Goal: Information Seeking & Learning: Learn about a topic

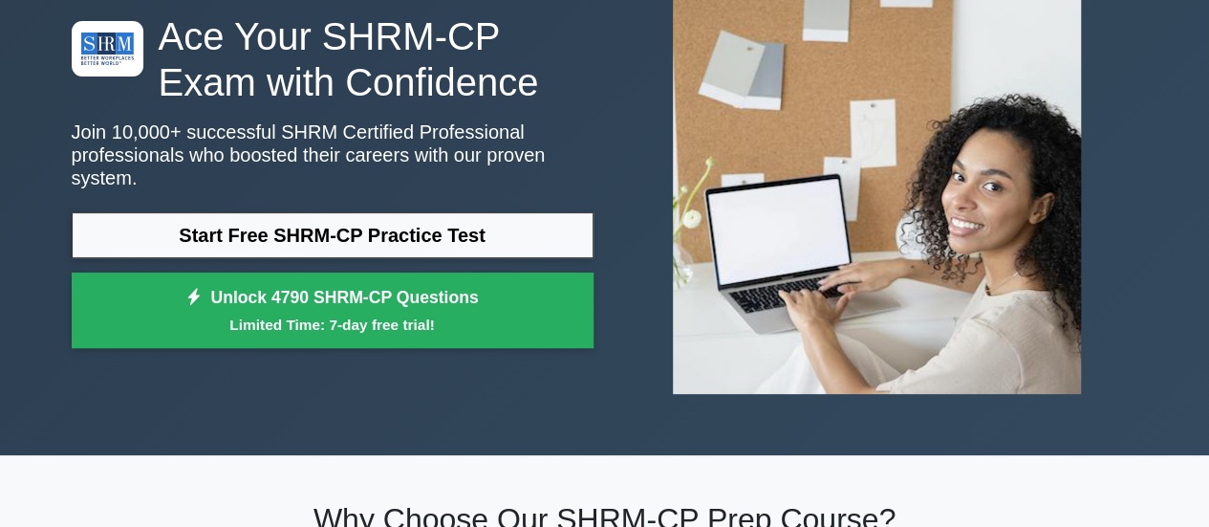
scroll to position [140, 0]
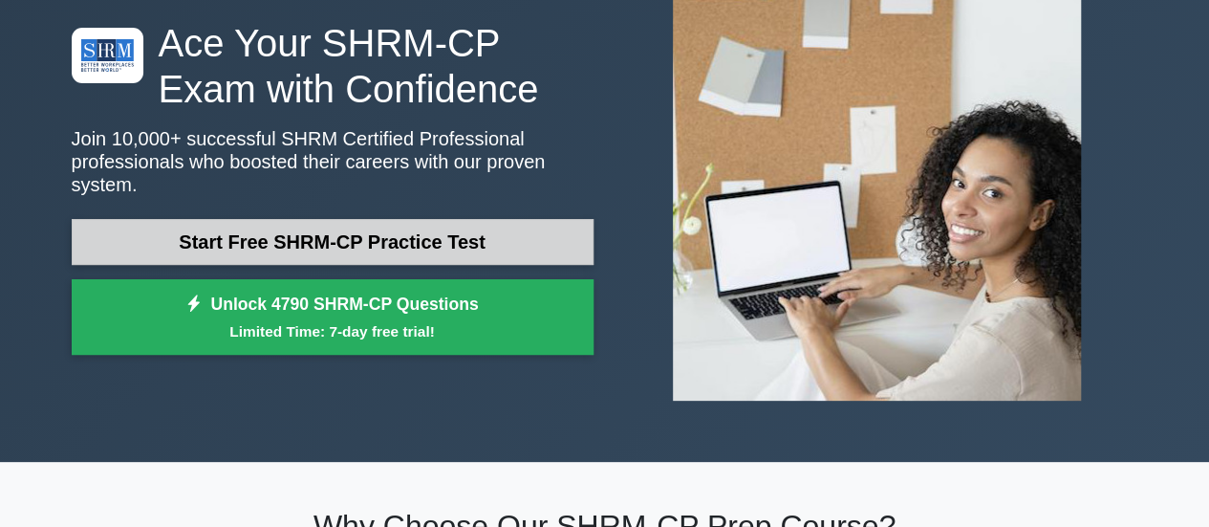
click at [346, 225] on link "Start Free SHRM-CP Practice Test" at bounding box center [333, 242] width 522 height 46
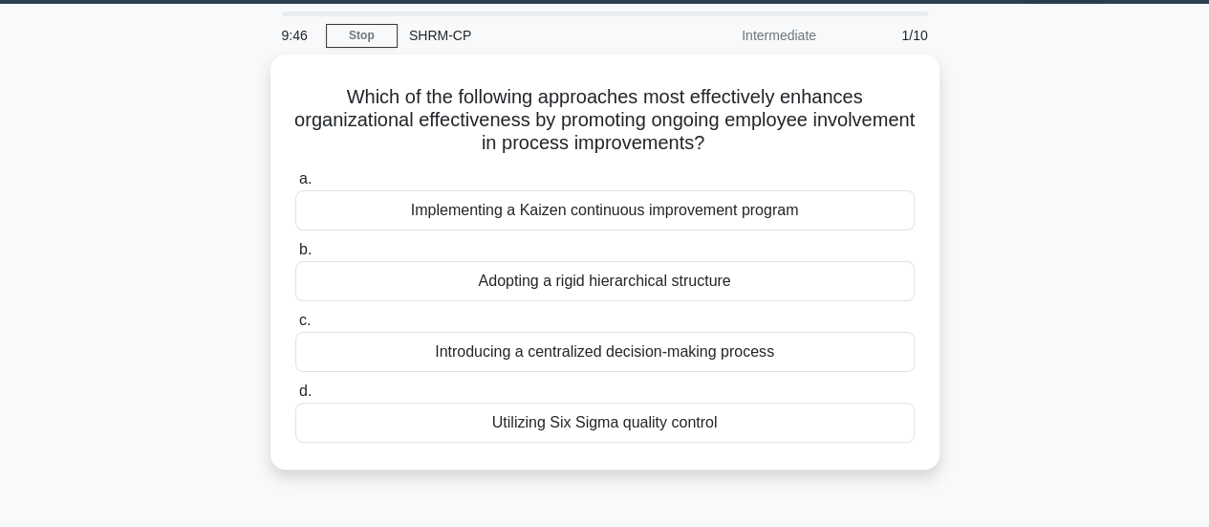
scroll to position [56, 0]
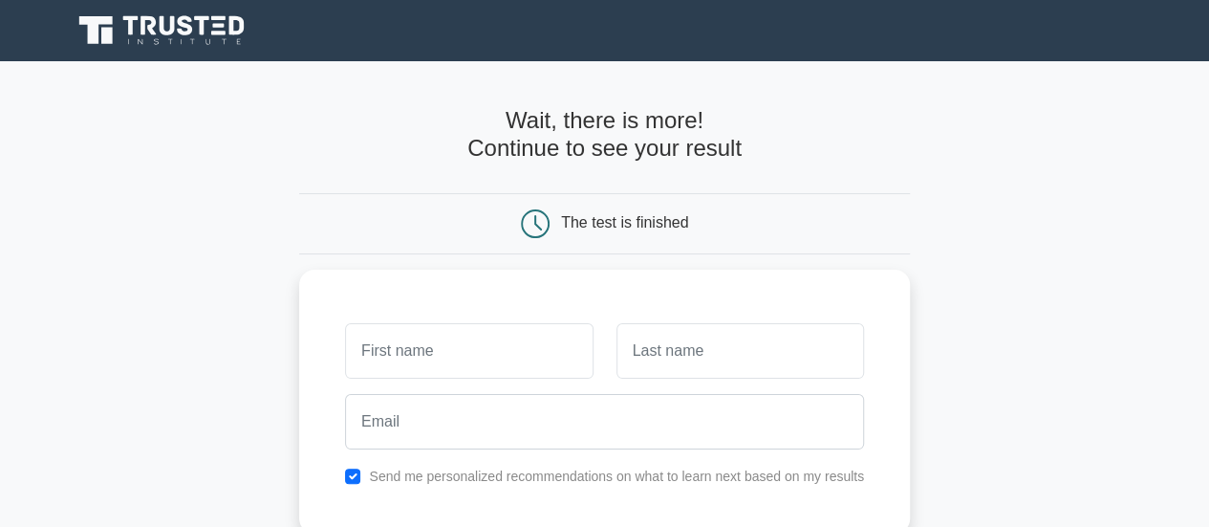
click at [571, 219] on div "The test is finished" at bounding box center [624, 222] width 127 height 16
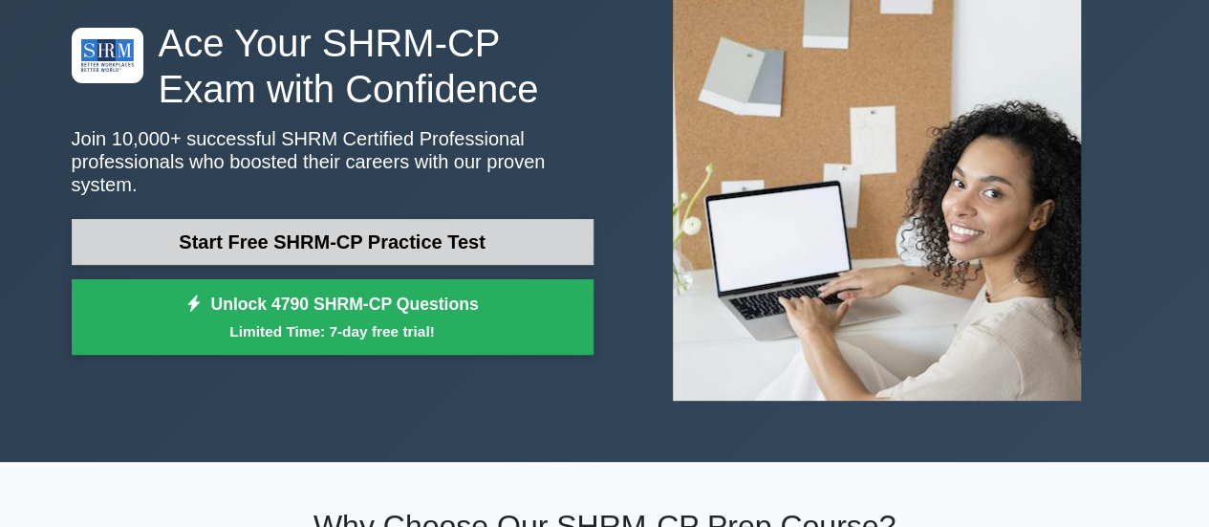
click at [260, 240] on link "Start Free SHRM-CP Practice Test" at bounding box center [333, 242] width 522 height 46
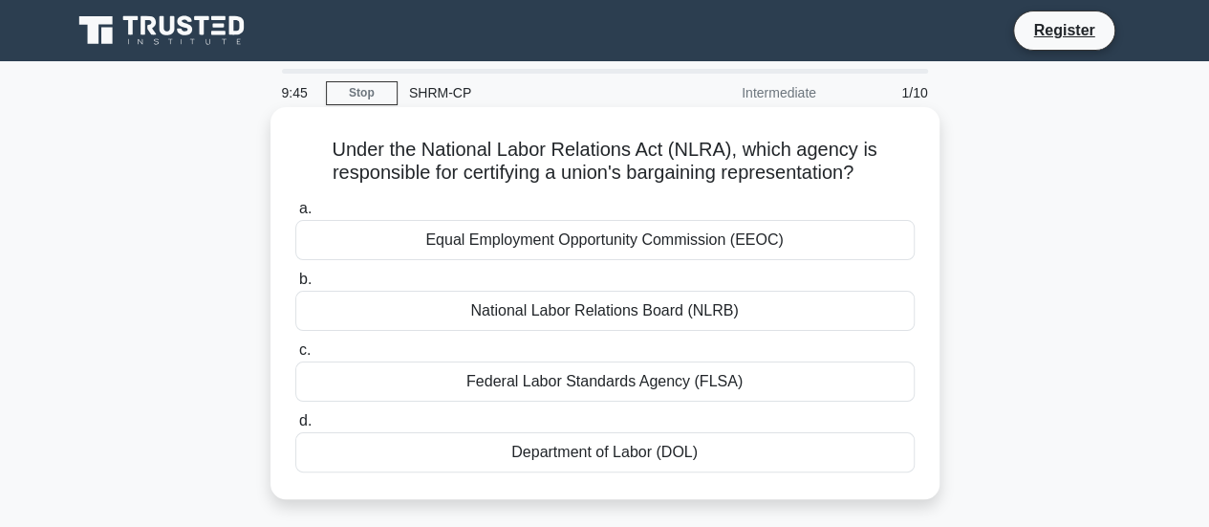
click at [503, 246] on div "Equal Employment Opportunity Commission (EEOC)" at bounding box center [605, 240] width 620 height 40
click at [295, 215] on input "a. Equal Employment Opportunity Commission (EEOC)" at bounding box center [295, 209] width 0 height 12
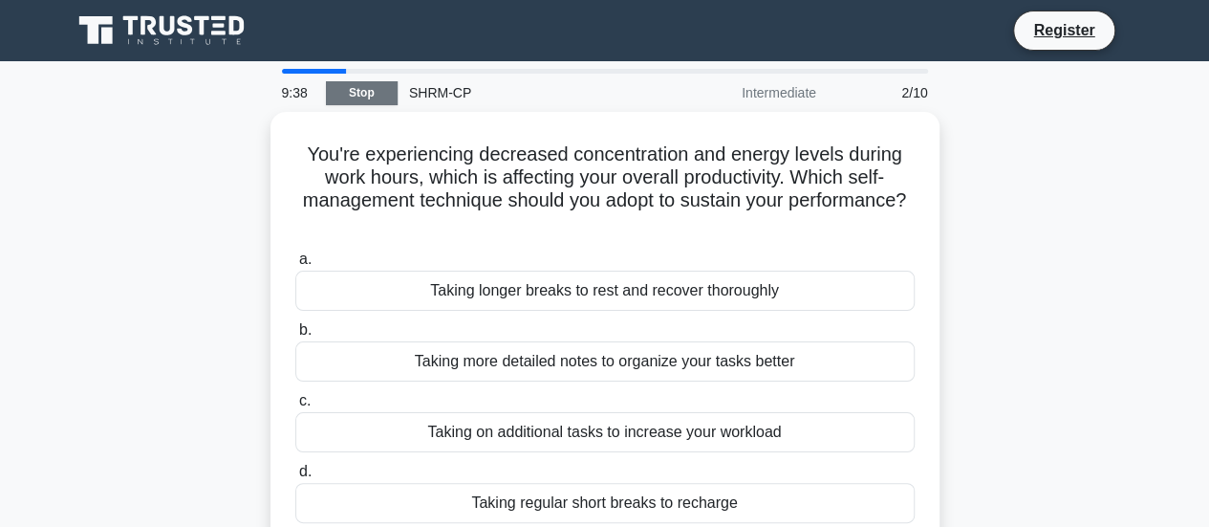
click at [359, 85] on link "Stop" at bounding box center [362, 93] width 72 height 24
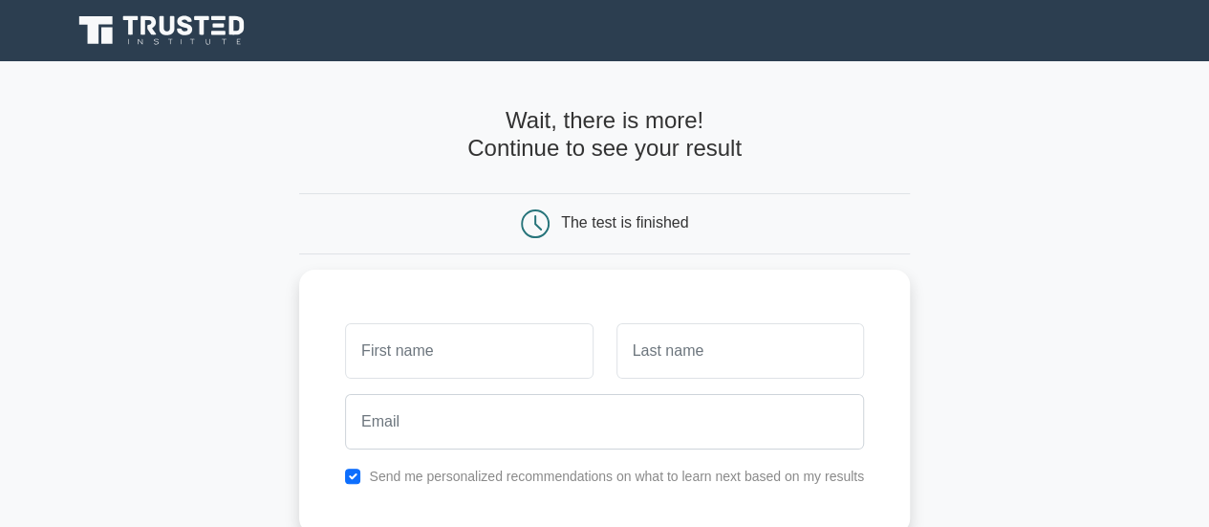
click at [938, 250] on main "Wait, there is more! Continue to see your result The test is finished and the" at bounding box center [604, 405] width 1209 height 688
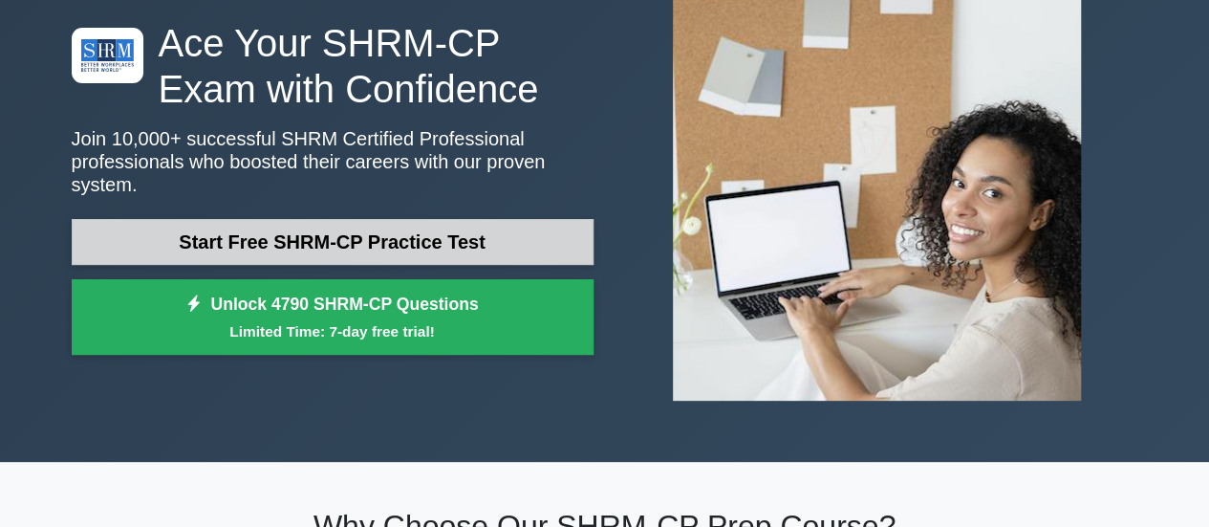
click at [302, 230] on link "Start Free SHRM-CP Practice Test" at bounding box center [333, 242] width 522 height 46
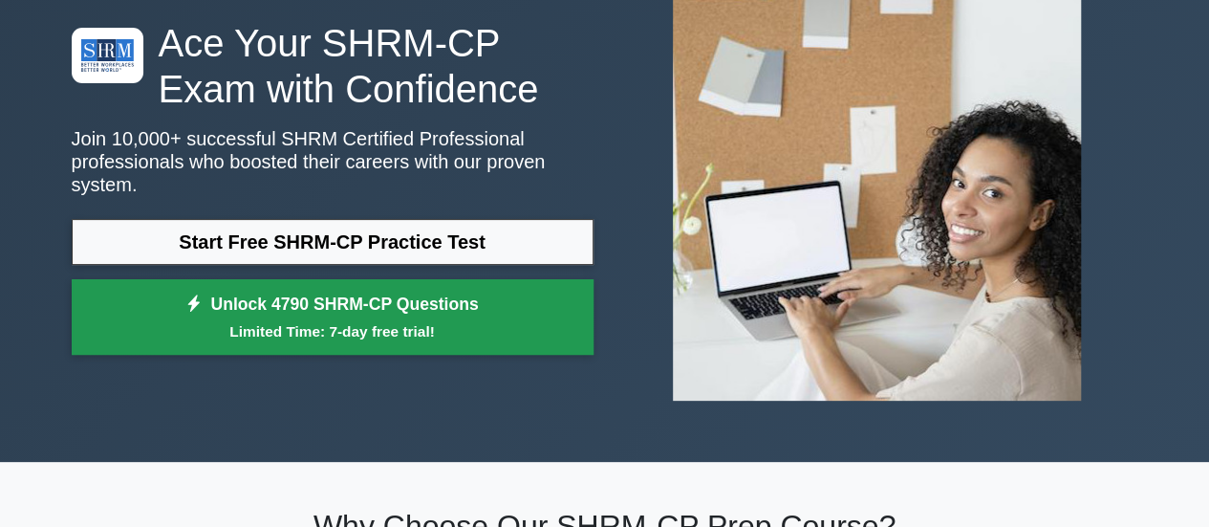
click at [374, 299] on link "Unlock 4790 SHRM-CP Questions Limited Time: 7-day free trial!" at bounding box center [333, 317] width 522 height 76
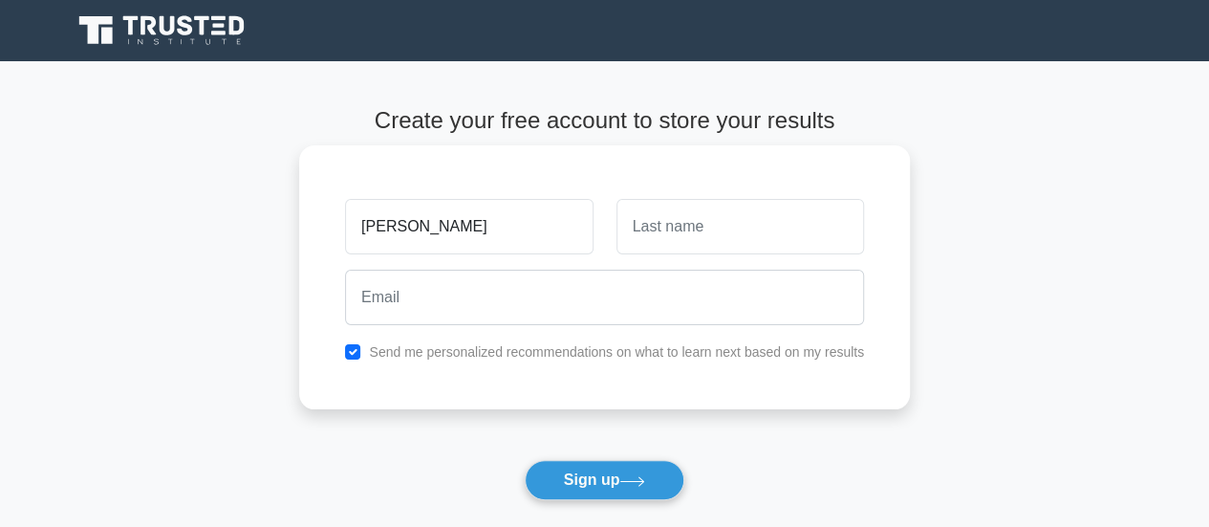
type input "[PERSON_NAME]"
click at [612, 241] on div at bounding box center [740, 226] width 271 height 71
click at [643, 229] on input "text" at bounding box center [741, 226] width 248 height 55
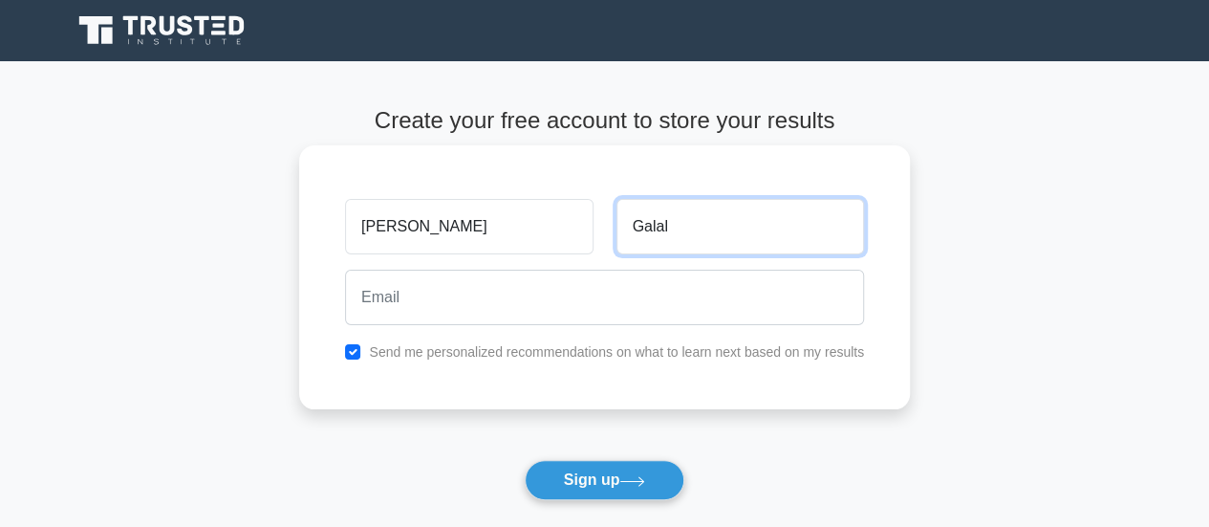
type input "Galal"
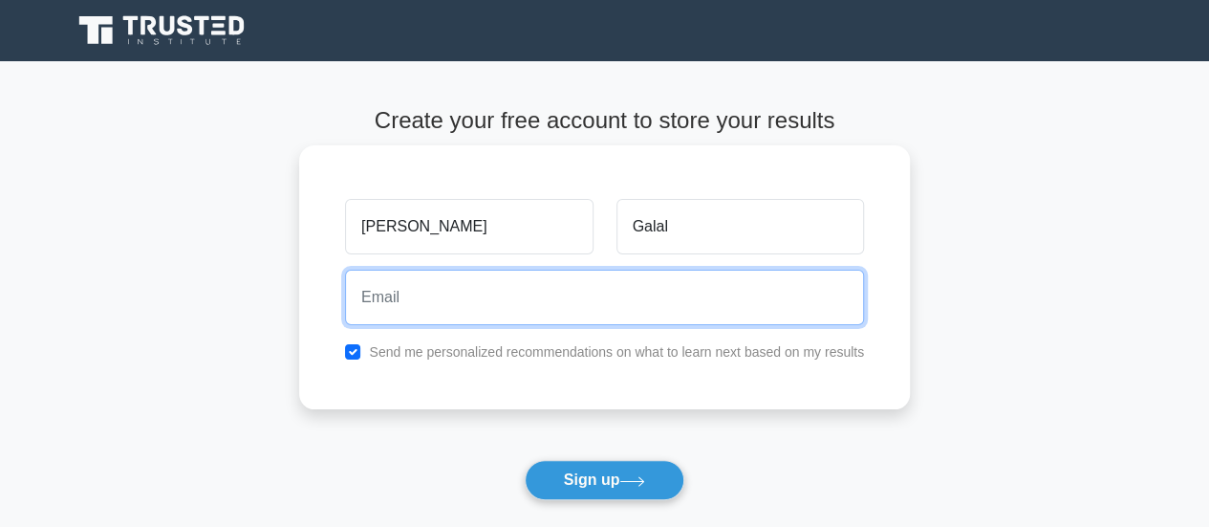
click at [601, 304] on input "email" at bounding box center [604, 297] width 519 height 55
type input "M"
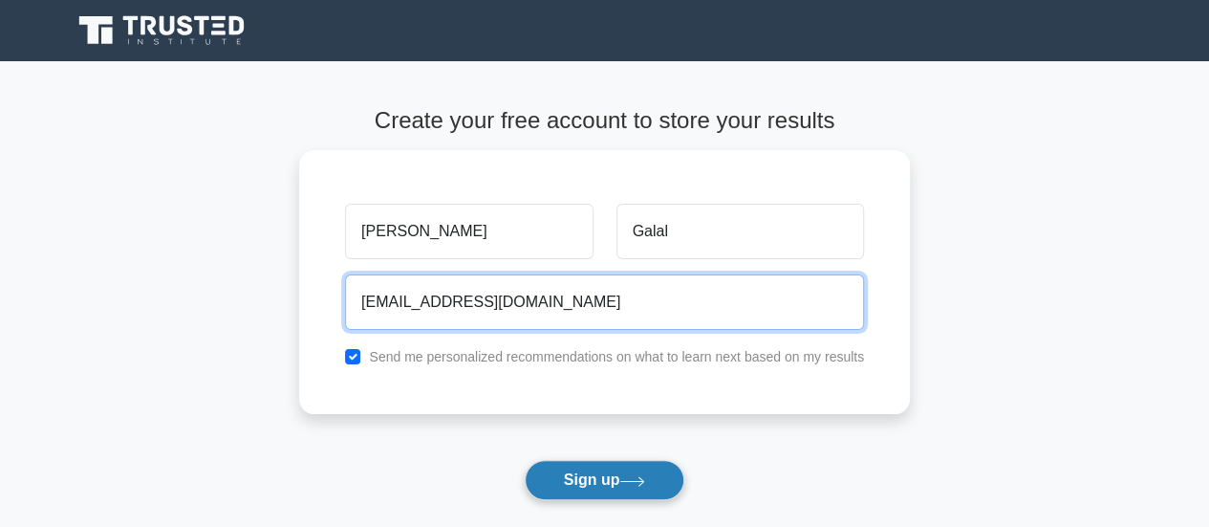
type input "manalgalalalsaid@gmail.com"
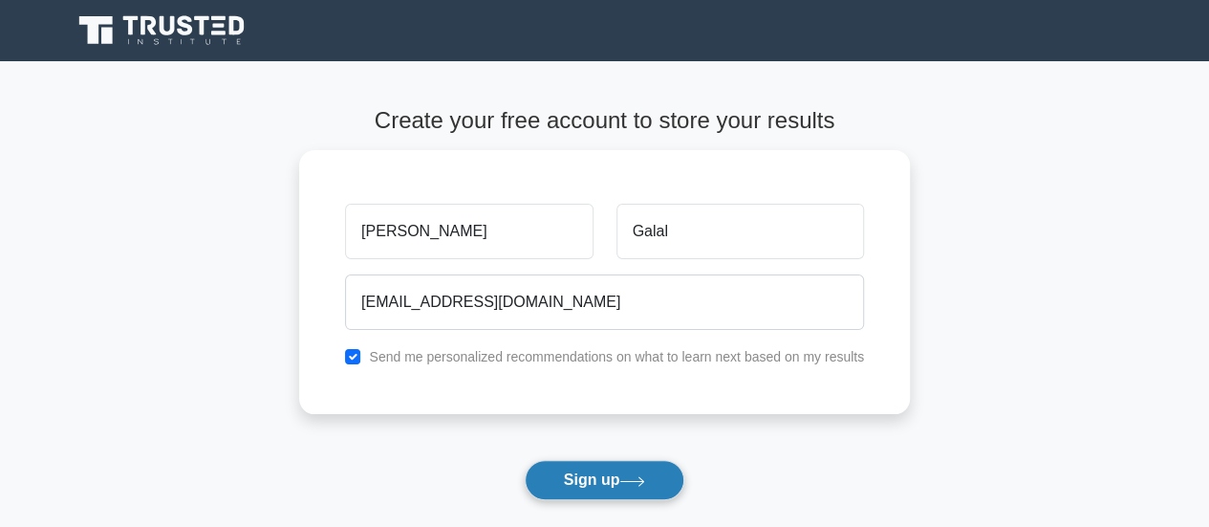
click at [599, 485] on button "Sign up" at bounding box center [605, 480] width 161 height 40
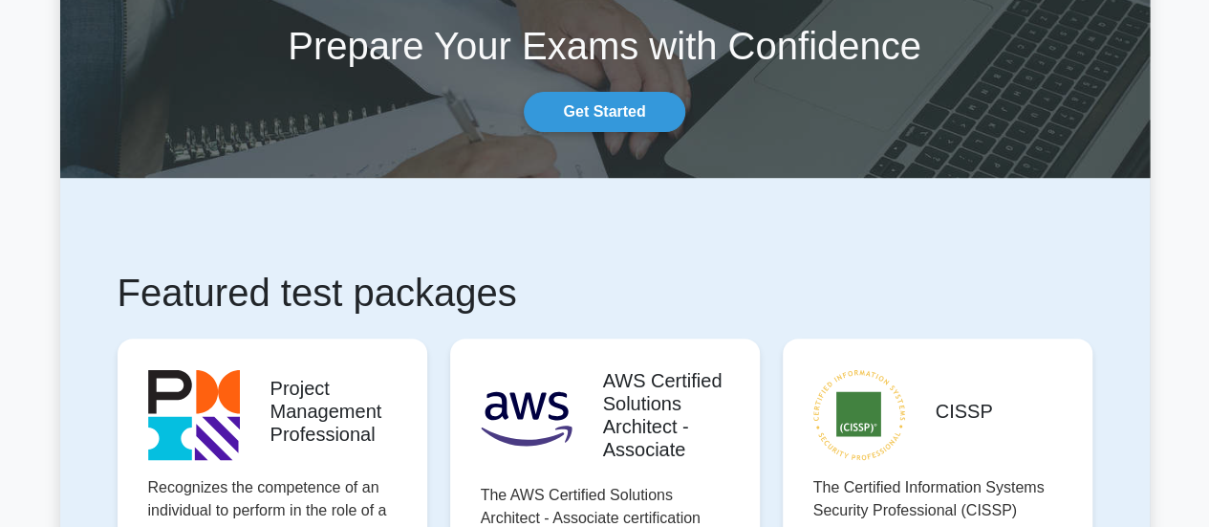
scroll to position [168, 0]
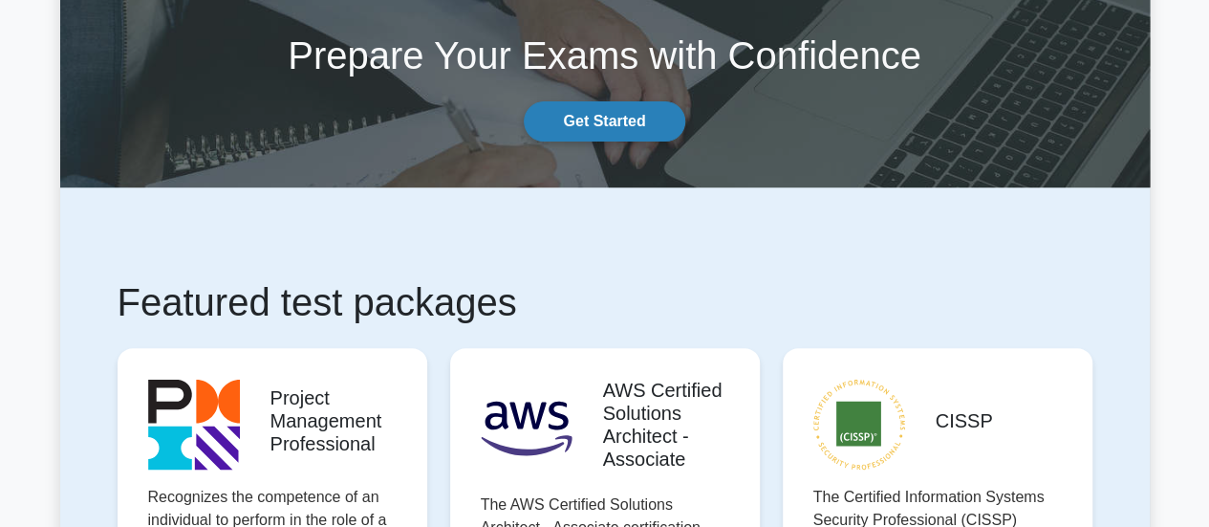
click at [628, 122] on link "Get Started" at bounding box center [604, 121] width 161 height 40
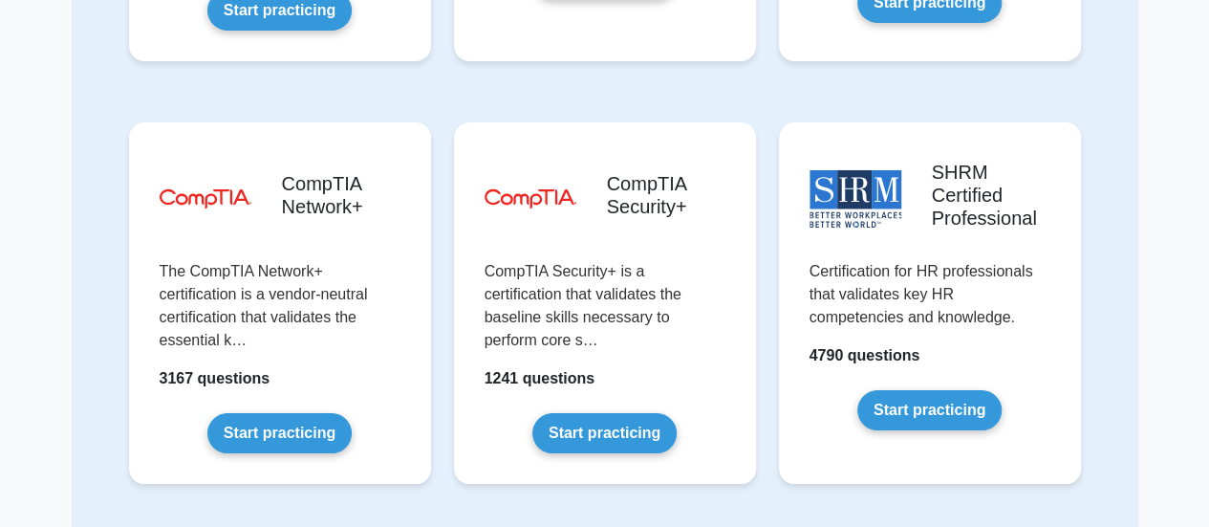
scroll to position [3532, 0]
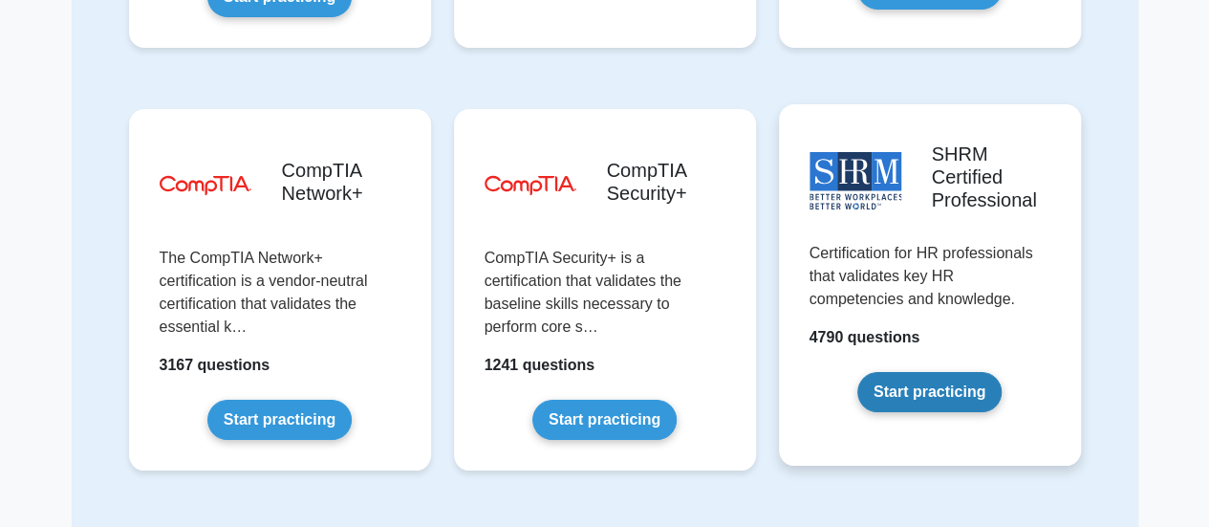
click at [920, 372] on link "Start practicing" at bounding box center [930, 392] width 144 height 40
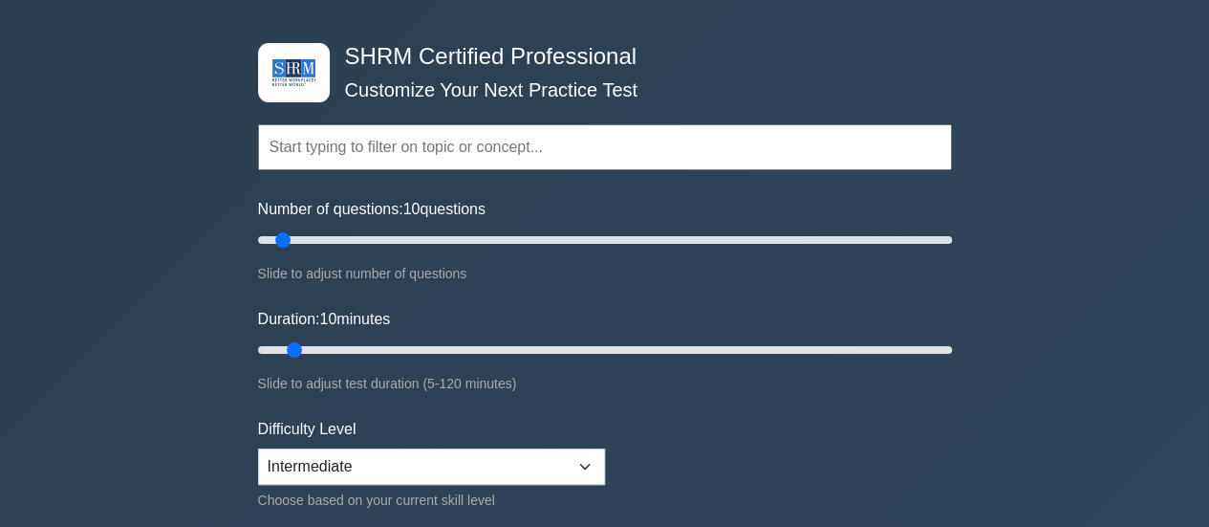
scroll to position [329, 0]
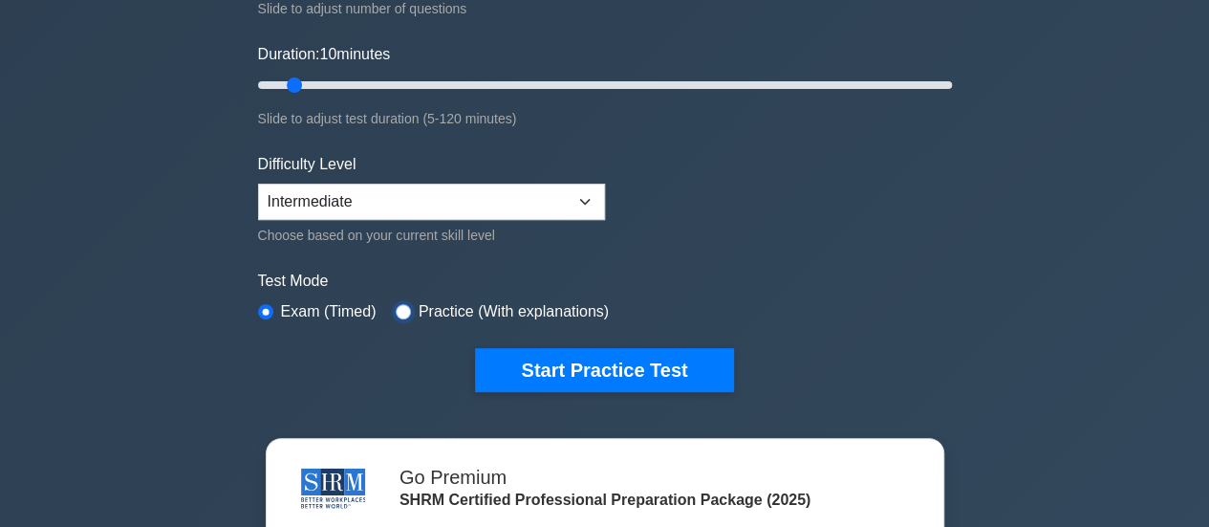
click at [400, 312] on input "radio" at bounding box center [403, 311] width 15 height 15
radio input "true"
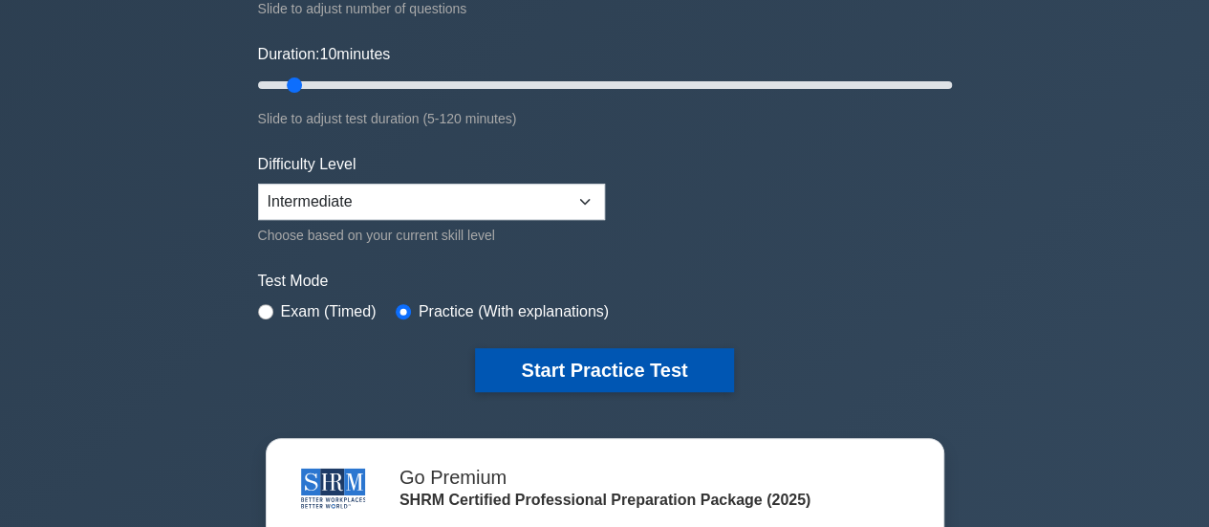
click at [597, 362] on button "Start Practice Test" at bounding box center [604, 370] width 258 height 44
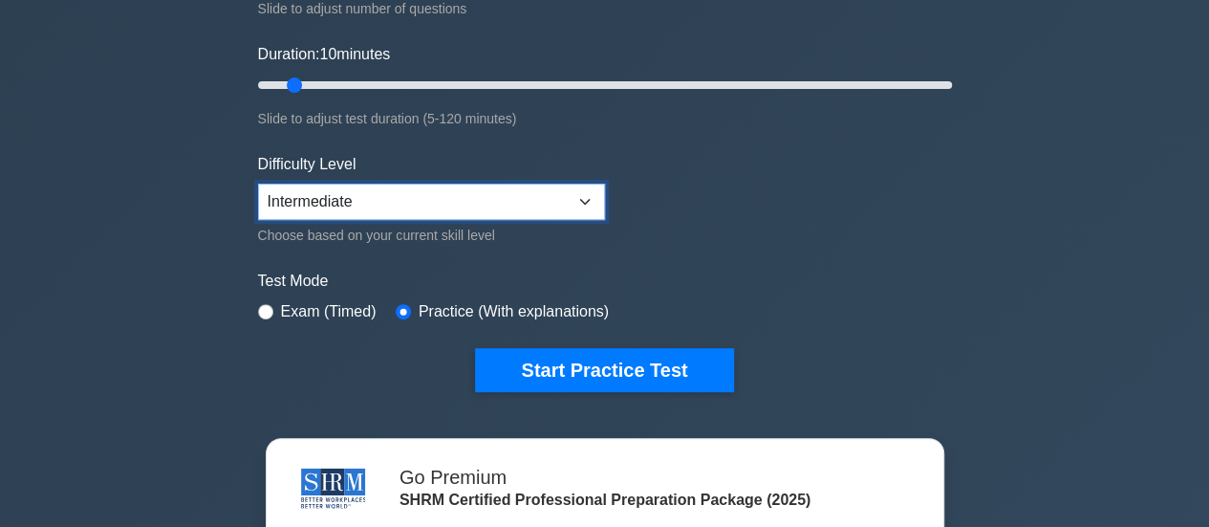
click at [334, 201] on select "Beginner Intermediate Expert" at bounding box center [431, 202] width 347 height 36
select select "beginner"
click at [258, 184] on select "Beginner Intermediate Expert" at bounding box center [431, 202] width 347 height 36
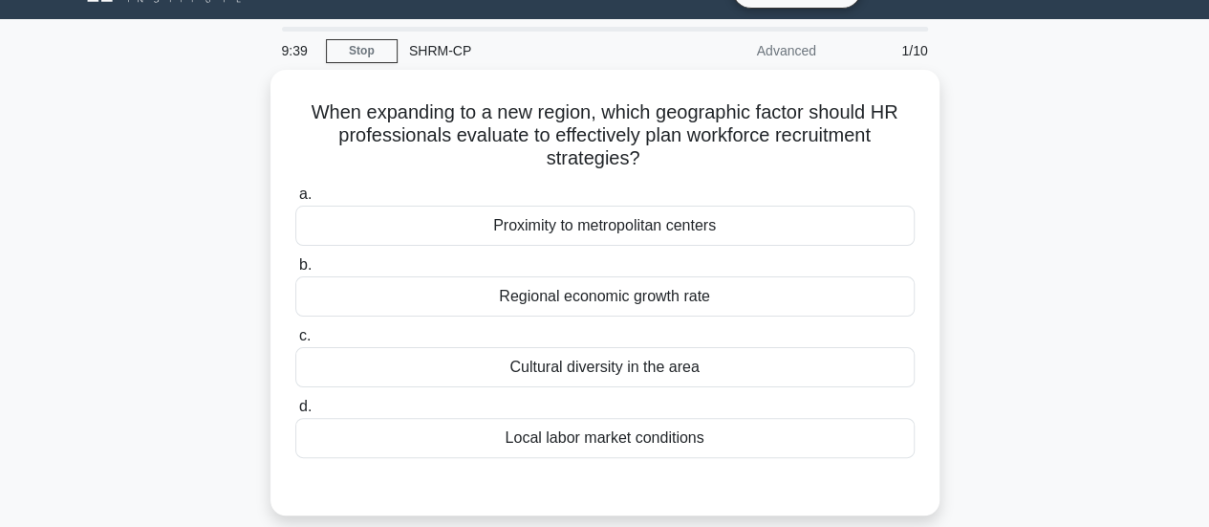
scroll to position [40, 0]
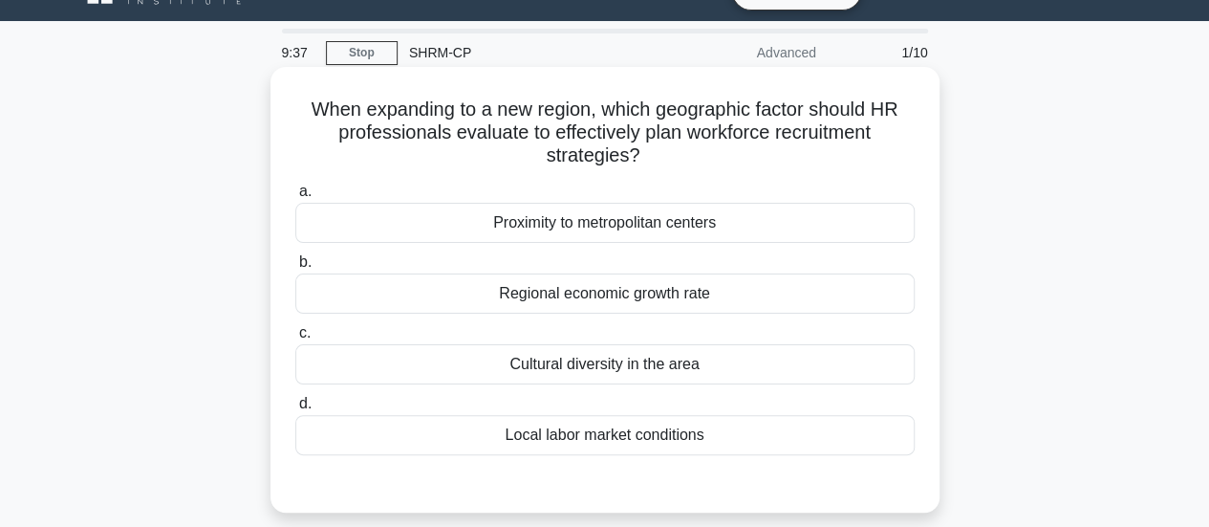
click at [595, 439] on div "Local labor market conditions" at bounding box center [605, 435] width 620 height 40
click at [295, 410] on input "d. Local labor market conditions" at bounding box center [295, 404] width 0 height 12
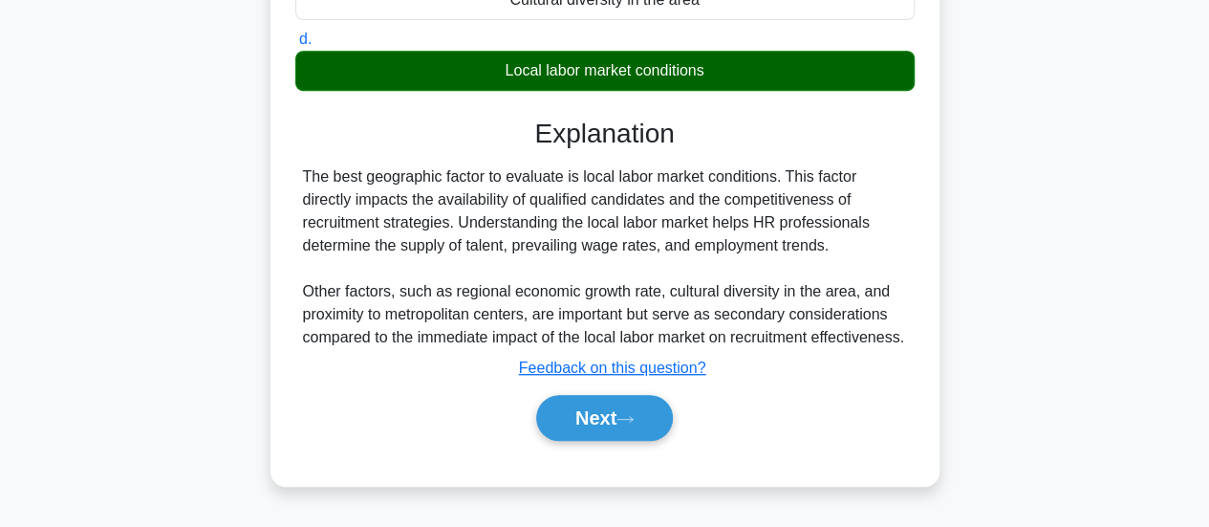
scroll to position [407, 0]
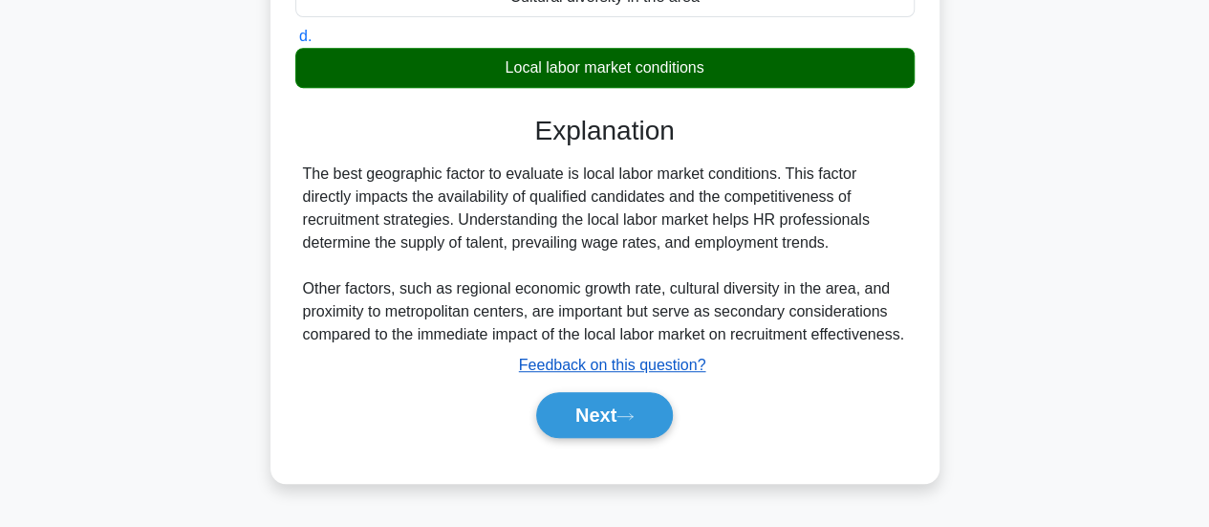
click at [613, 373] on u "Feedback on this question?" at bounding box center [612, 365] width 187 height 16
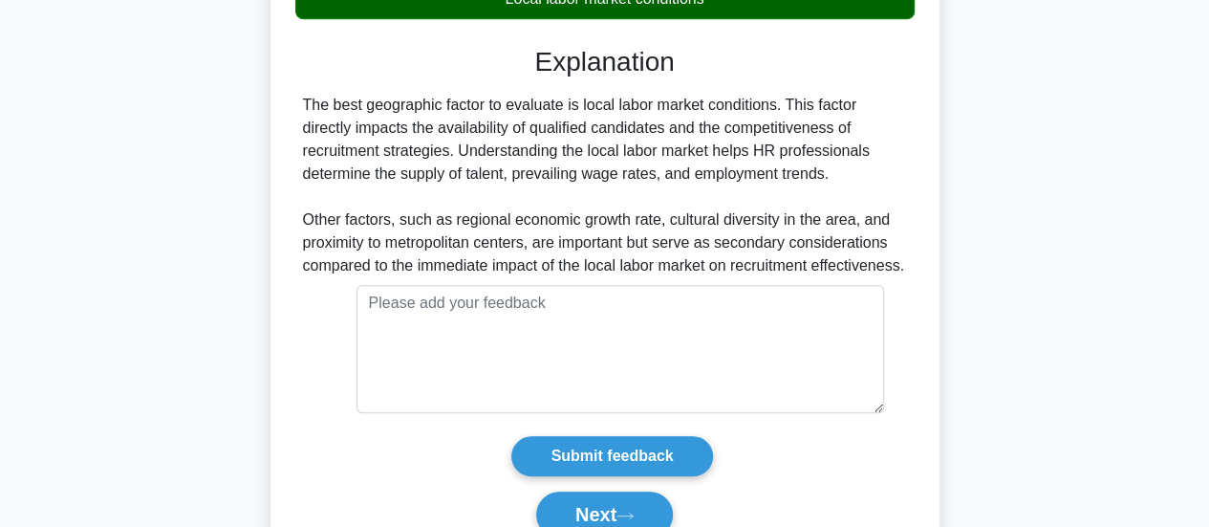
scroll to position [576, 0]
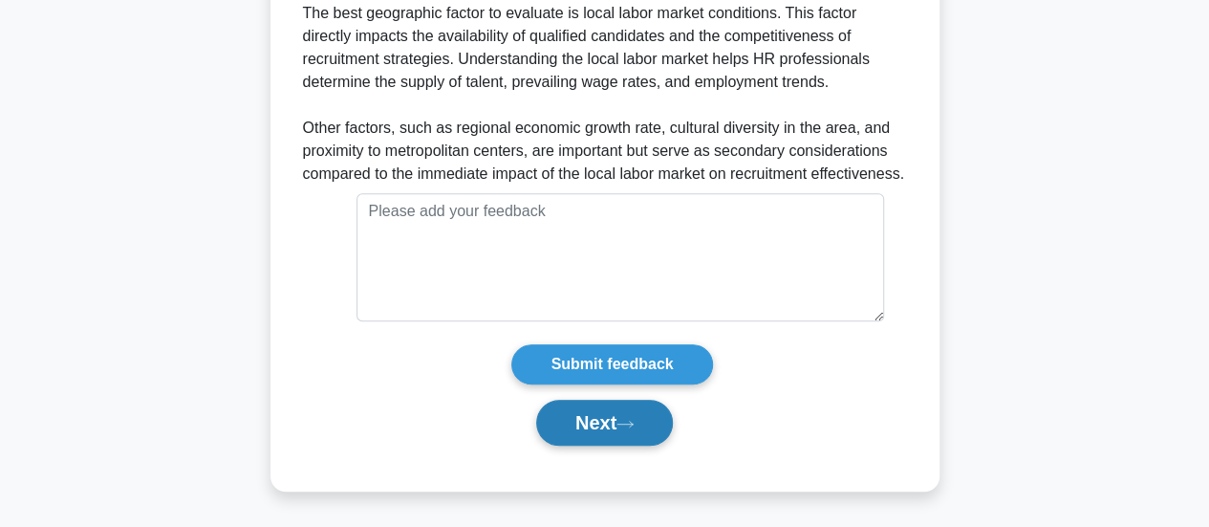
click at [579, 427] on button "Next" at bounding box center [604, 423] width 137 height 46
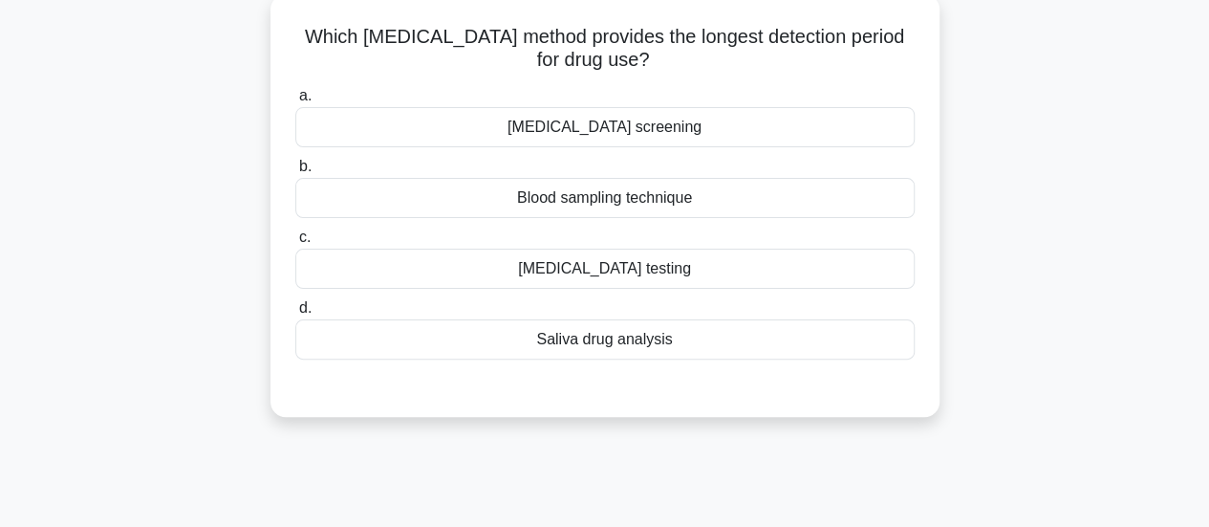
scroll to position [117, 0]
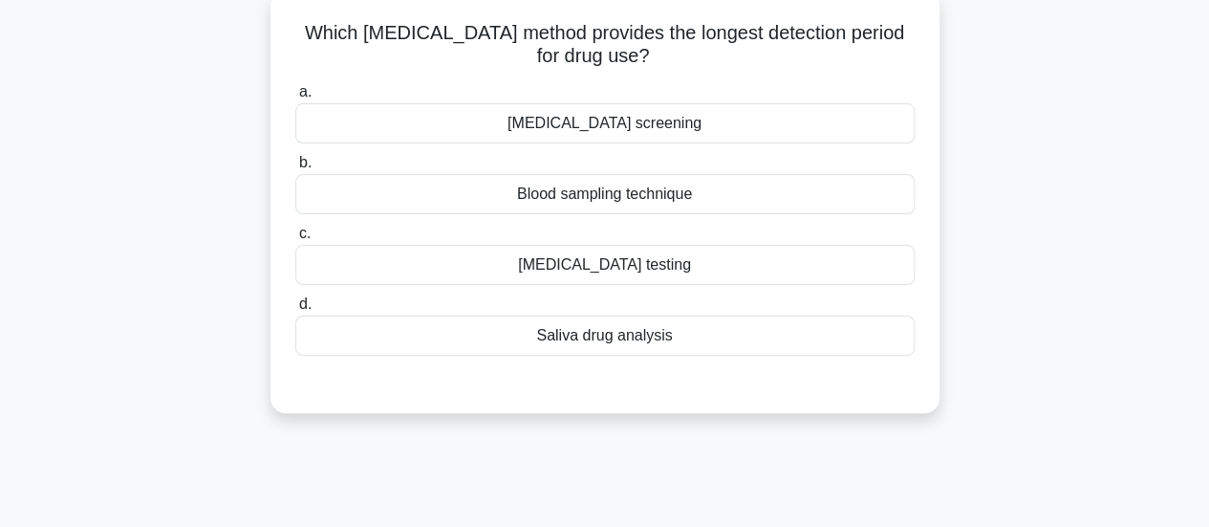
click at [580, 336] on div "Saliva drug analysis" at bounding box center [605, 336] width 620 height 40
click at [295, 311] on input "d. Saliva drug analysis" at bounding box center [295, 304] width 0 height 12
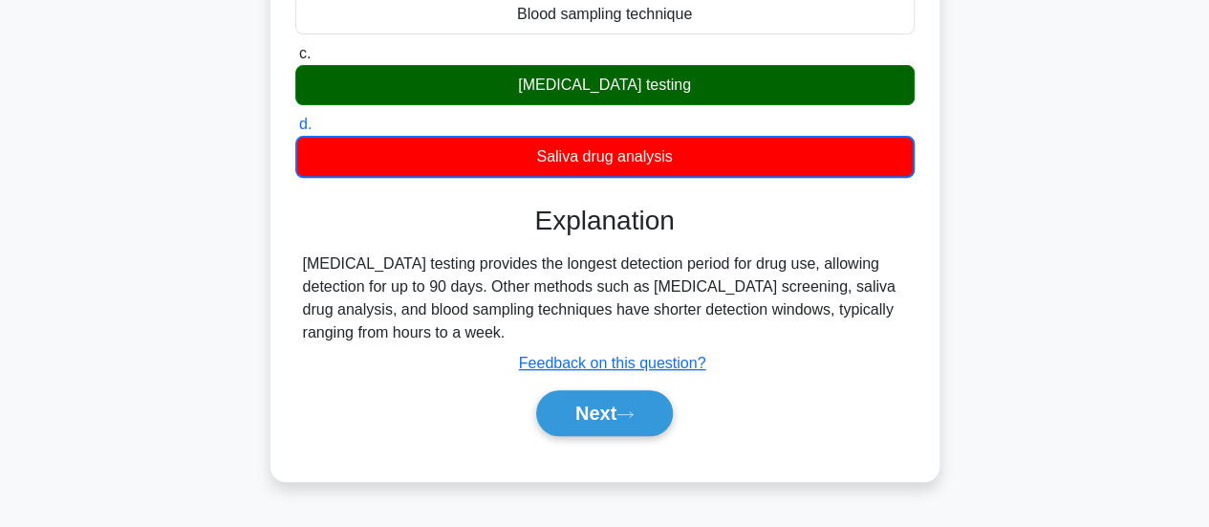
scroll to position [347, 0]
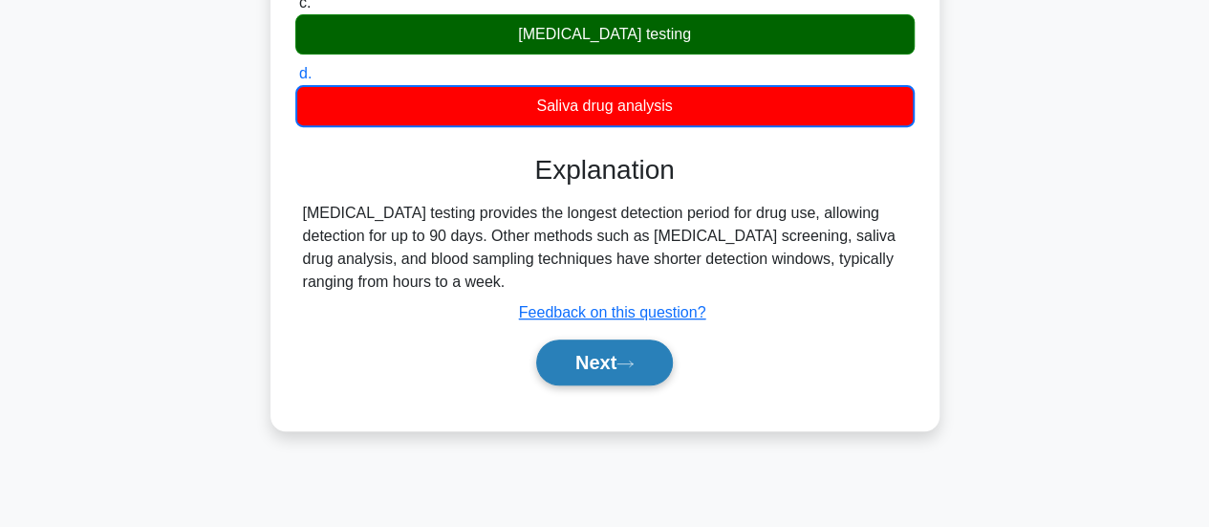
click at [608, 359] on button "Next" at bounding box center [604, 362] width 137 height 46
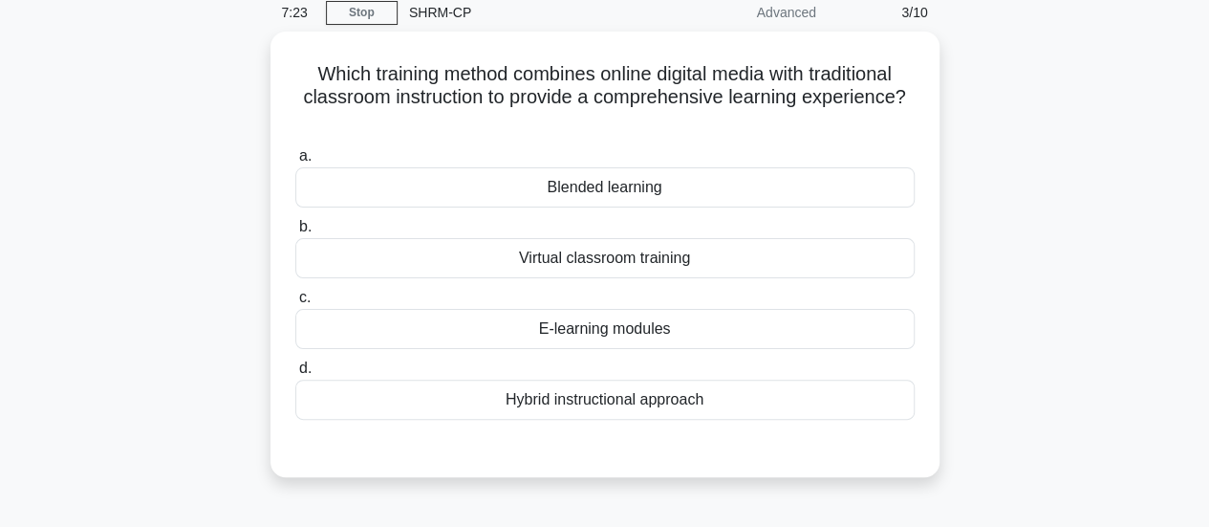
scroll to position [88, 0]
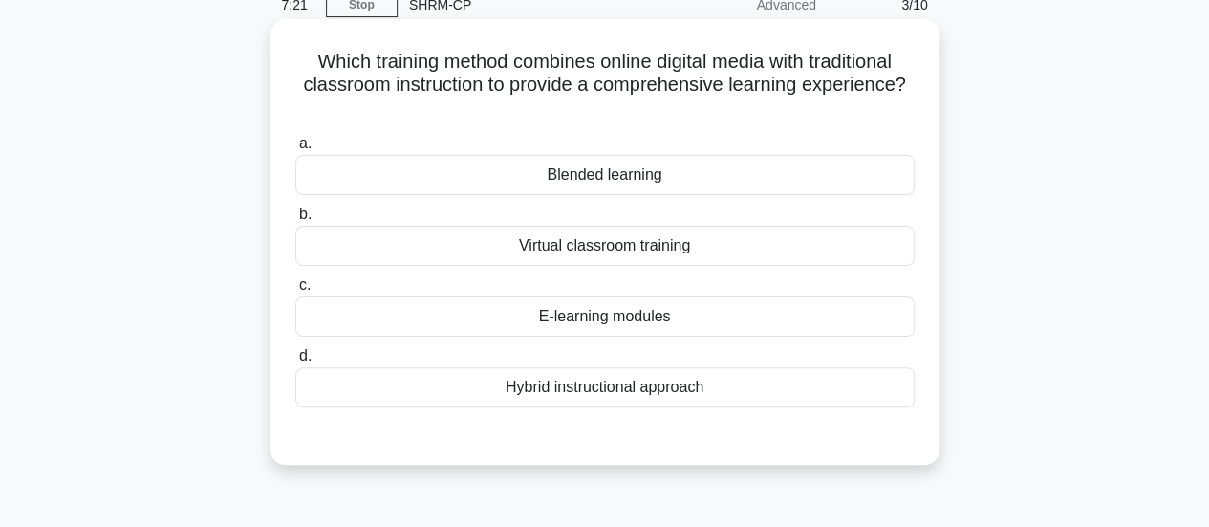
click at [579, 237] on div "Virtual classroom training" at bounding box center [605, 246] width 620 height 40
click at [295, 221] on input "b. Virtual classroom training" at bounding box center [295, 214] width 0 height 12
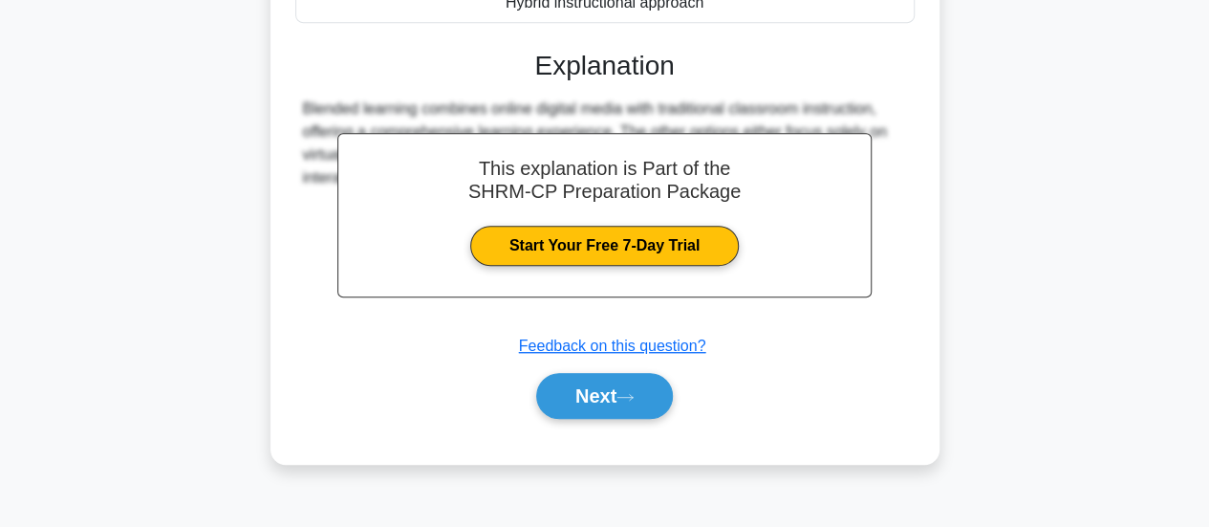
scroll to position [506, 0]
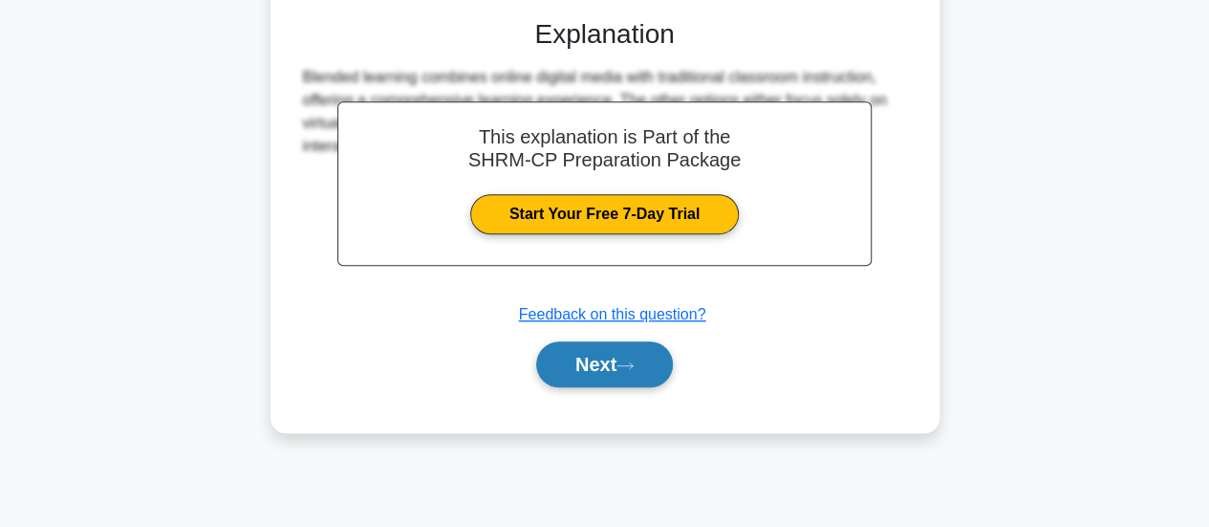
click at [603, 353] on button "Next" at bounding box center [604, 364] width 137 height 46
